Goal: Information Seeking & Learning: Learn about a topic

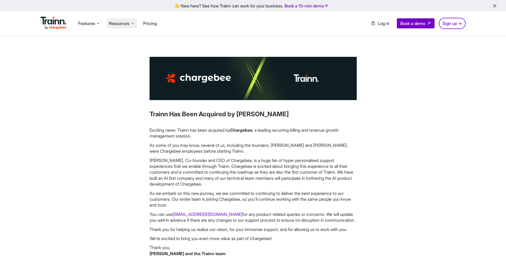
click at [127, 24] on span "Resources" at bounding box center [119, 23] width 20 height 6
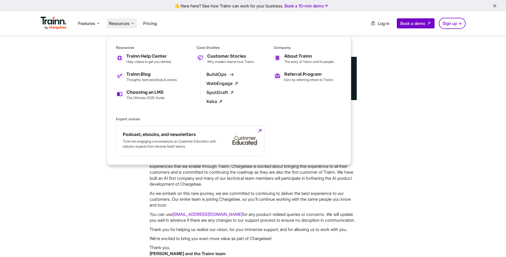
click at [220, 76] on link "BuildOps" at bounding box center [219, 74] width 26 height 5
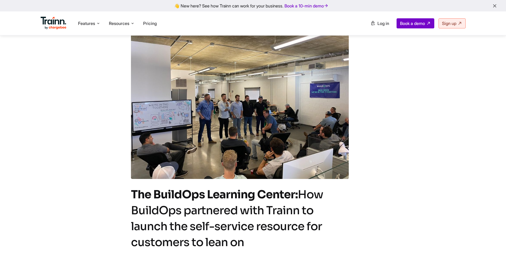
scroll to position [41, 0]
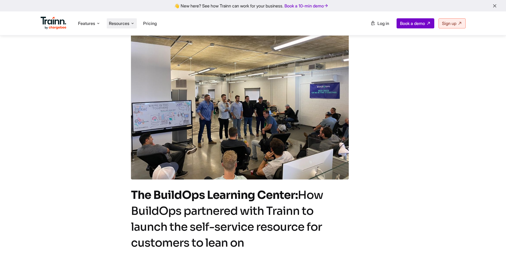
click at [125, 21] on span "Resources" at bounding box center [119, 23] width 20 height 6
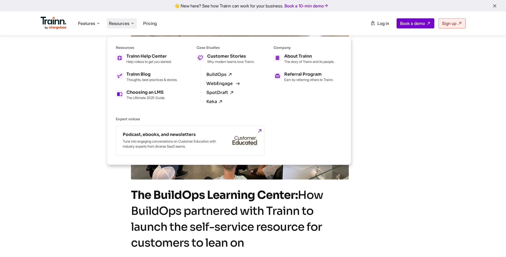
click at [218, 86] on link "WebEngage" at bounding box center [222, 83] width 32 height 5
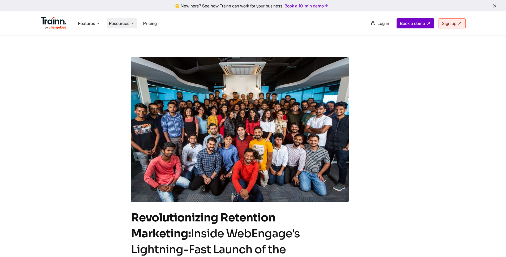
click at [123, 19] on li "Resources Resources Trainn Help Center Help videos to get you started. Trainn B…" at bounding box center [122, 23] width 30 height 10
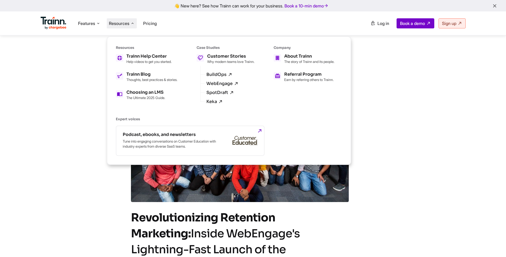
click at [221, 101] on div "BuildOps WebEngage SpotDraft Keka" at bounding box center [227, 84] width 54 height 36
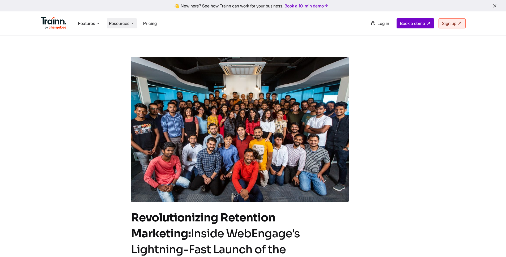
click at [122, 19] on li "Resources Resources Trainn Help Center Help videos to get you started. Trainn B…" at bounding box center [122, 23] width 30 height 10
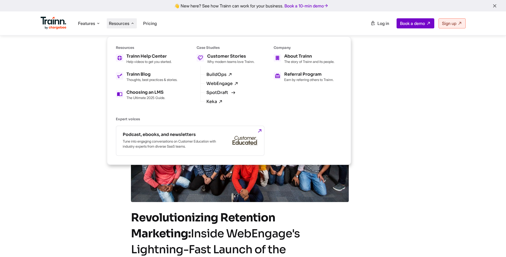
click at [221, 95] on link "SpotDraft" at bounding box center [220, 92] width 28 height 5
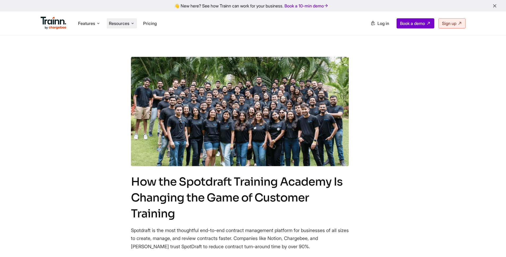
click at [129, 25] on span "Resources" at bounding box center [119, 23] width 20 height 6
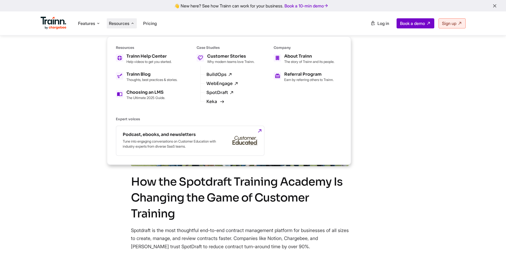
click at [220, 103] on link "Keka" at bounding box center [214, 101] width 16 height 5
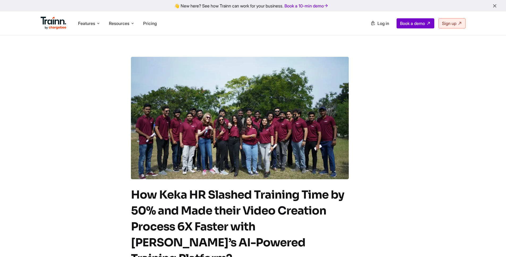
click at [243, 111] on img at bounding box center [240, 118] width 218 height 122
click at [131, 26] on li "Resources Resources Trainn Help Center Help videos to get you started. Trainn B…" at bounding box center [122, 23] width 30 height 10
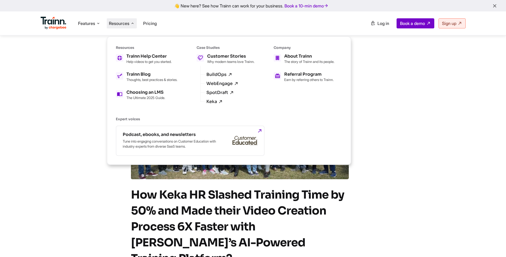
click at [248, 29] on ul "Features Product Videos Create product & how-to videos in multiple languages. G…" at bounding box center [147, 23] width 212 height 15
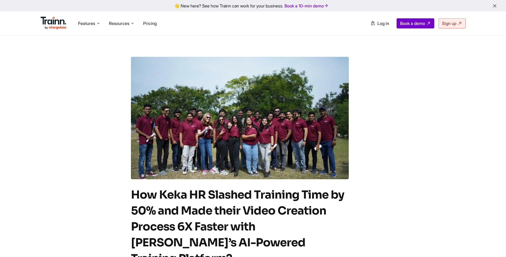
click at [373, 7] on div "👋 New here? See how Trainn can work for your business. Book a 10-min demo" at bounding box center [252, 5] width 499 height 5
